Goal: Book appointment/travel/reservation

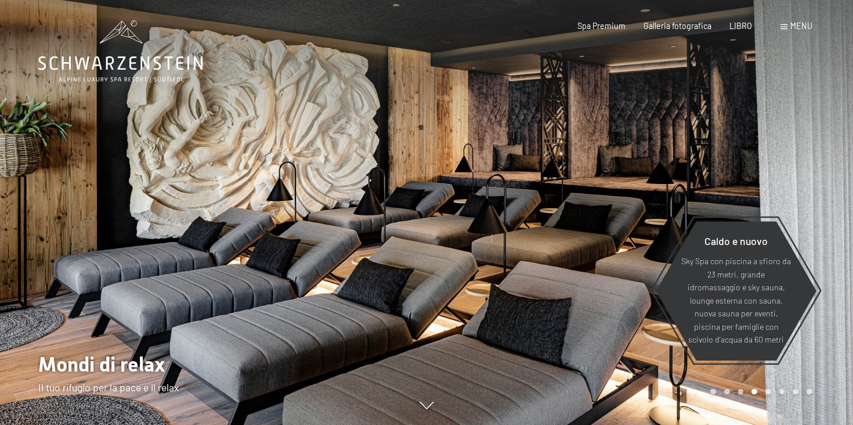
click at [798, 26] on font "menu" at bounding box center [801, 26] width 22 height 10
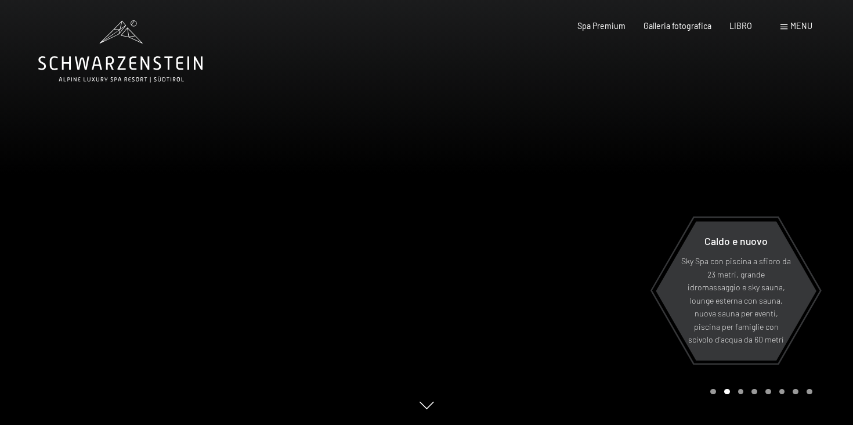
click at [309, 238] on div at bounding box center [213, 212] width 426 height 425
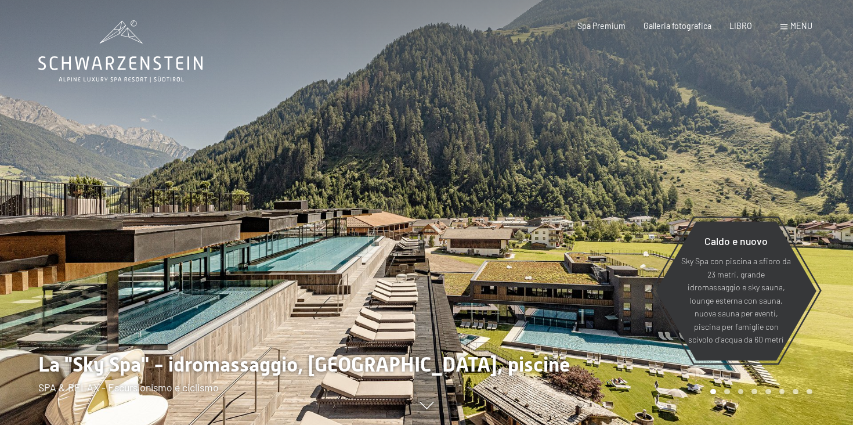
click at [309, 238] on div at bounding box center [213, 212] width 426 height 425
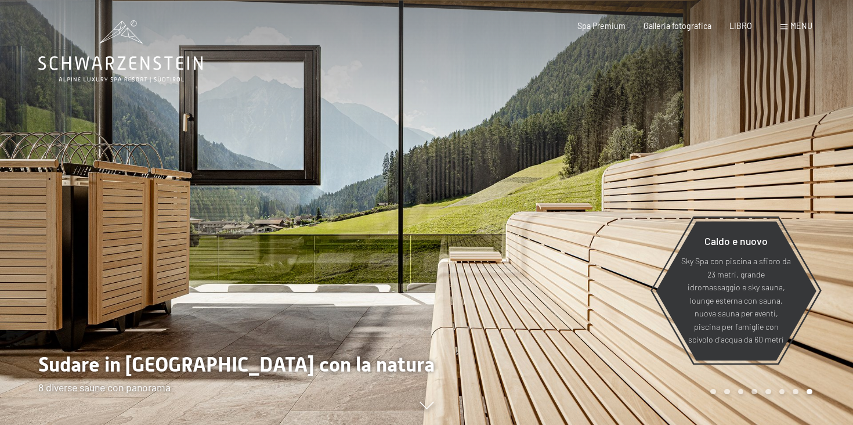
click at [309, 238] on div at bounding box center [213, 212] width 426 height 425
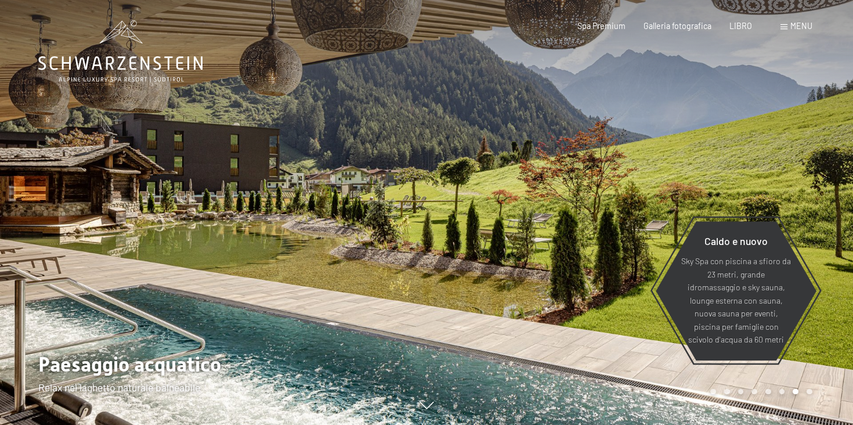
click at [309, 238] on div at bounding box center [213, 212] width 426 height 425
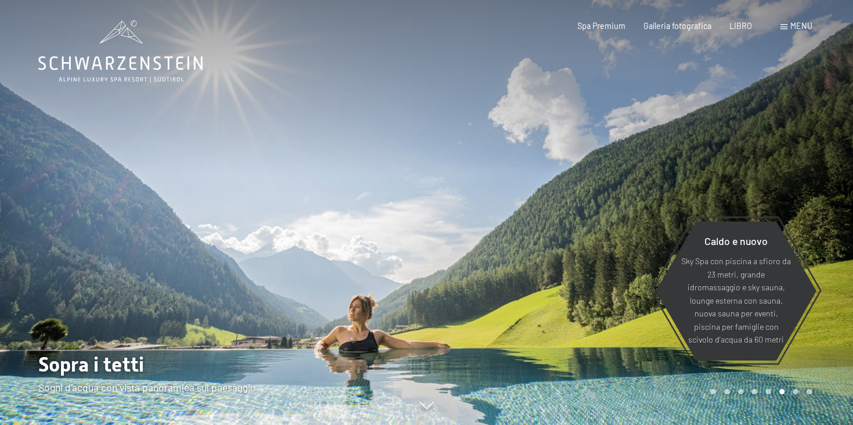
click at [309, 238] on div at bounding box center [213, 212] width 426 height 425
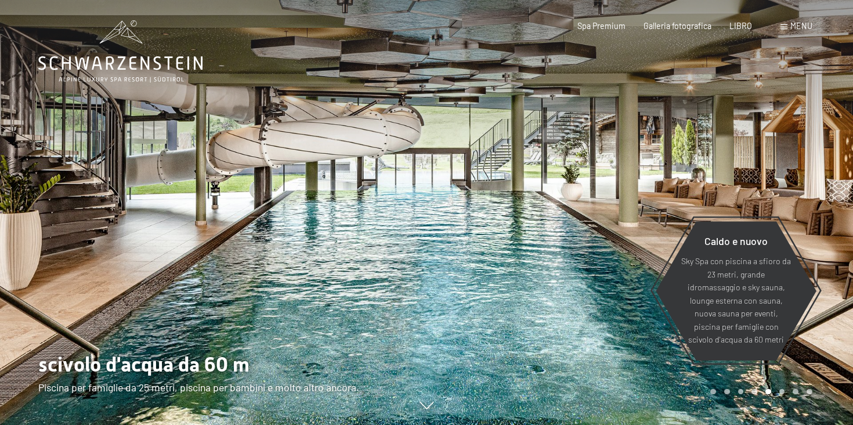
click at [309, 238] on div at bounding box center [213, 212] width 426 height 425
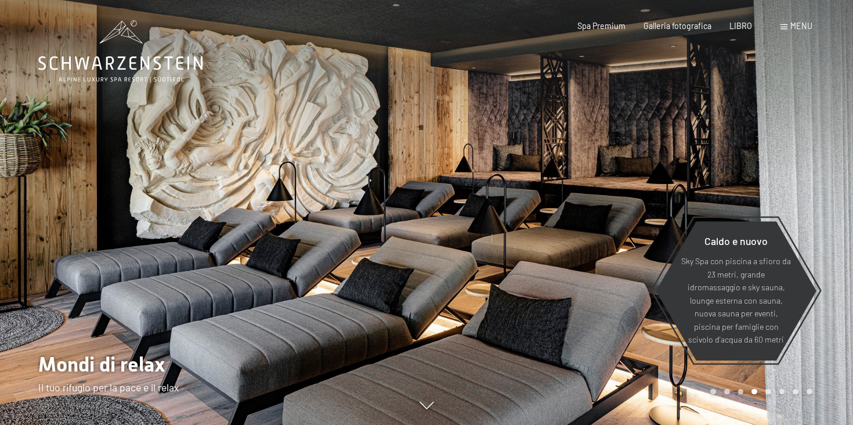
click at [309, 238] on div at bounding box center [213, 212] width 426 height 425
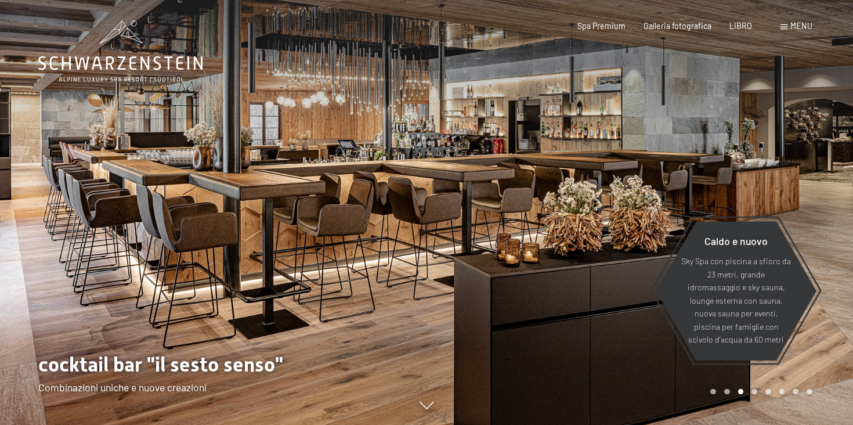
click at [318, 185] on div at bounding box center [213, 212] width 426 height 425
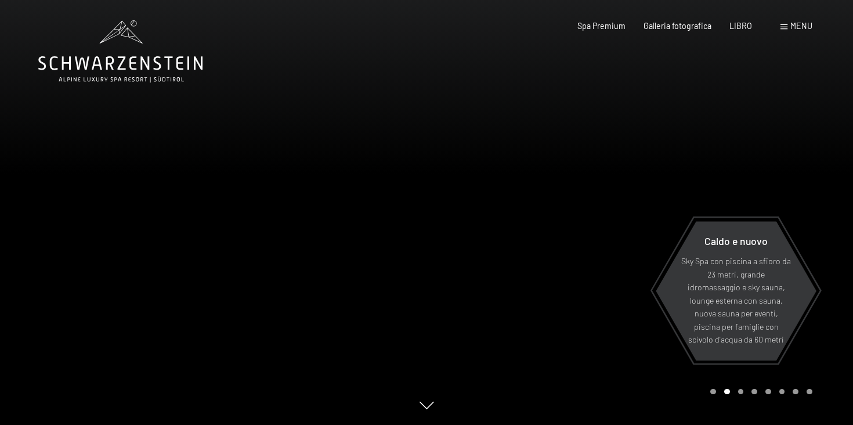
click at [311, 141] on div at bounding box center [213, 212] width 426 height 425
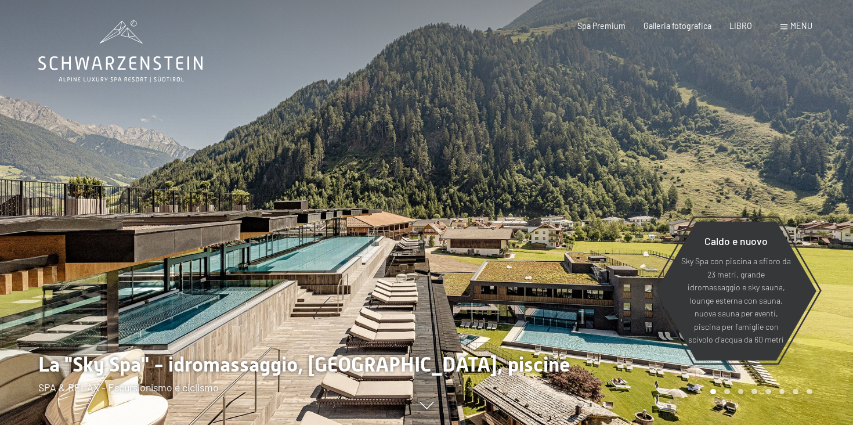
drag, startPoint x: 499, startPoint y: 368, endPoint x: 488, endPoint y: 317, distance: 51.6
click at [488, 317] on div at bounding box center [639, 212] width 426 height 425
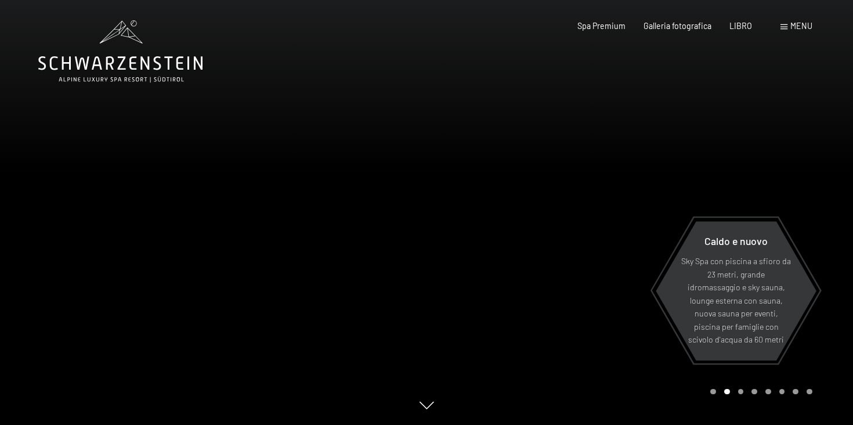
scroll to position [10, 0]
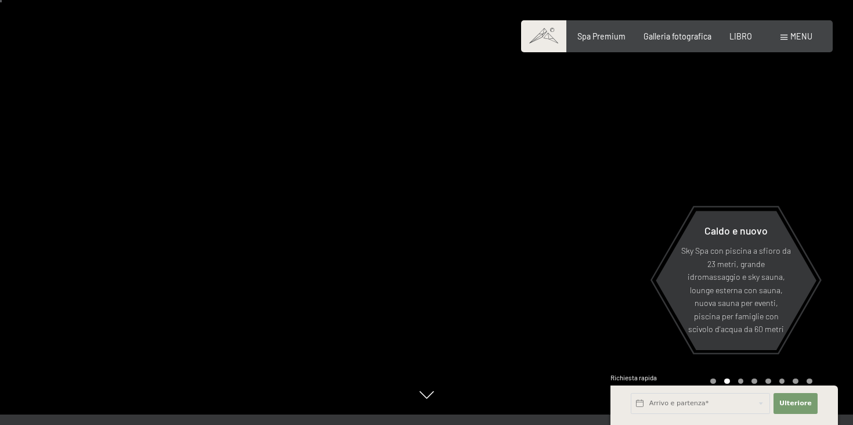
click at [767, 175] on div at bounding box center [639, 202] width 426 height 425
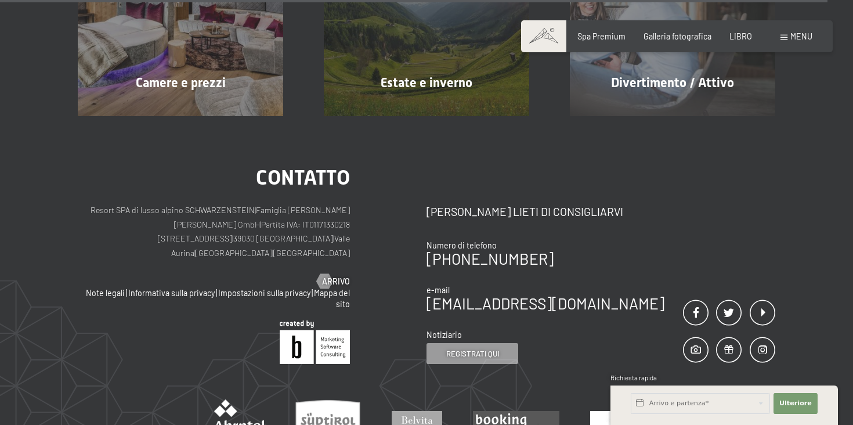
scroll to position [4903, 0]
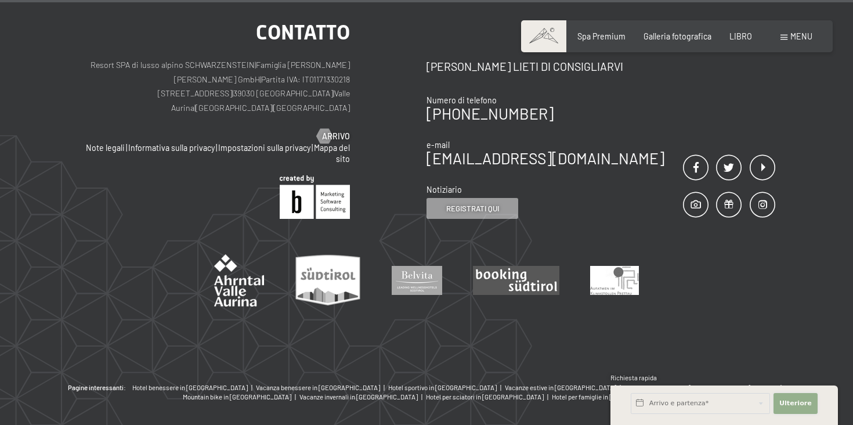
click at [795, 405] on font "Ulteriore" at bounding box center [795, 403] width 32 height 8
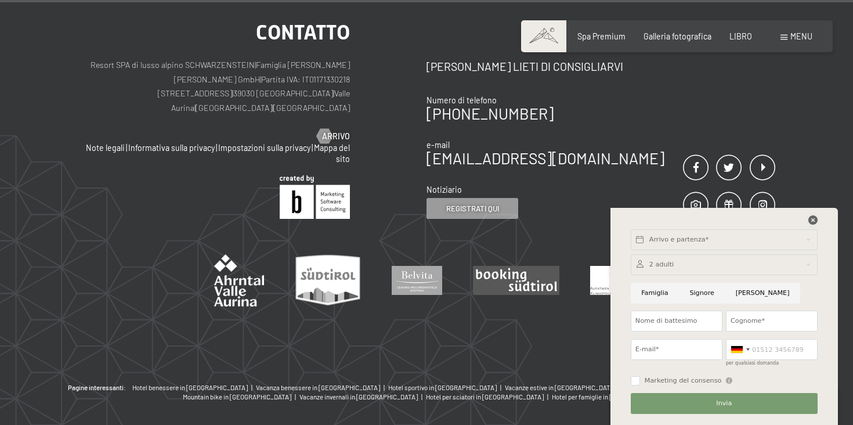
click at [809, 221] on icon at bounding box center [812, 219] width 9 height 9
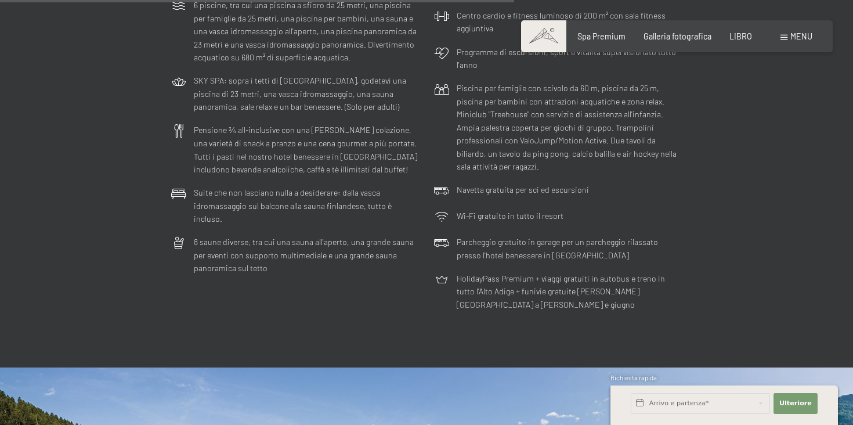
scroll to position [2904, 0]
